Goal: Information Seeking & Learning: Learn about a topic

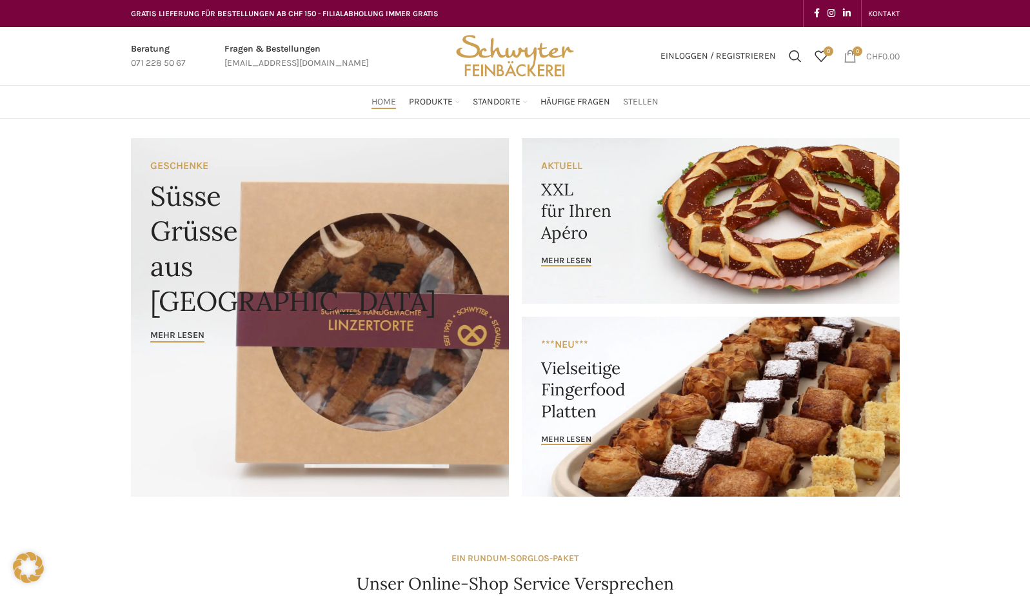
click at [644, 99] on span "Stellen" at bounding box center [640, 102] width 35 height 12
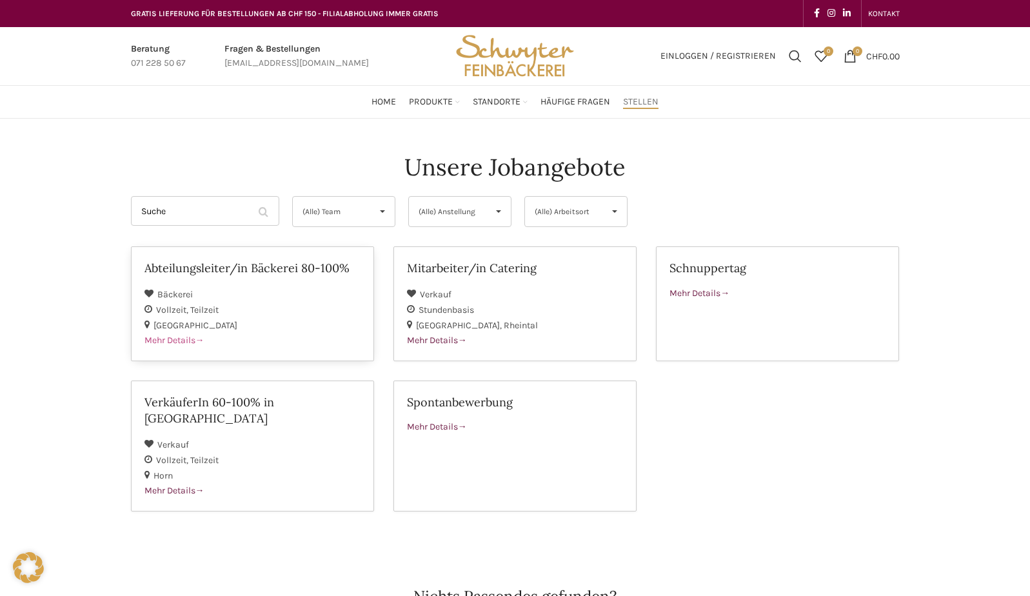
click at [186, 341] on span "Mehr Details" at bounding box center [175, 340] width 60 height 11
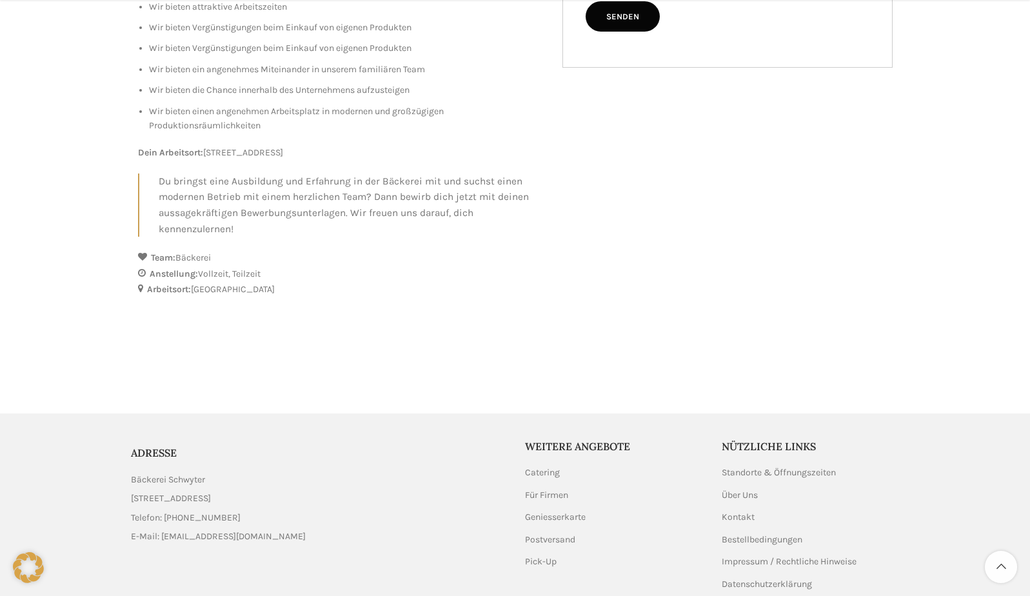
scroll to position [677, 0]
click at [744, 491] on link "Über Uns" at bounding box center [740, 492] width 37 height 13
